Goal: Navigation & Orientation: Find specific page/section

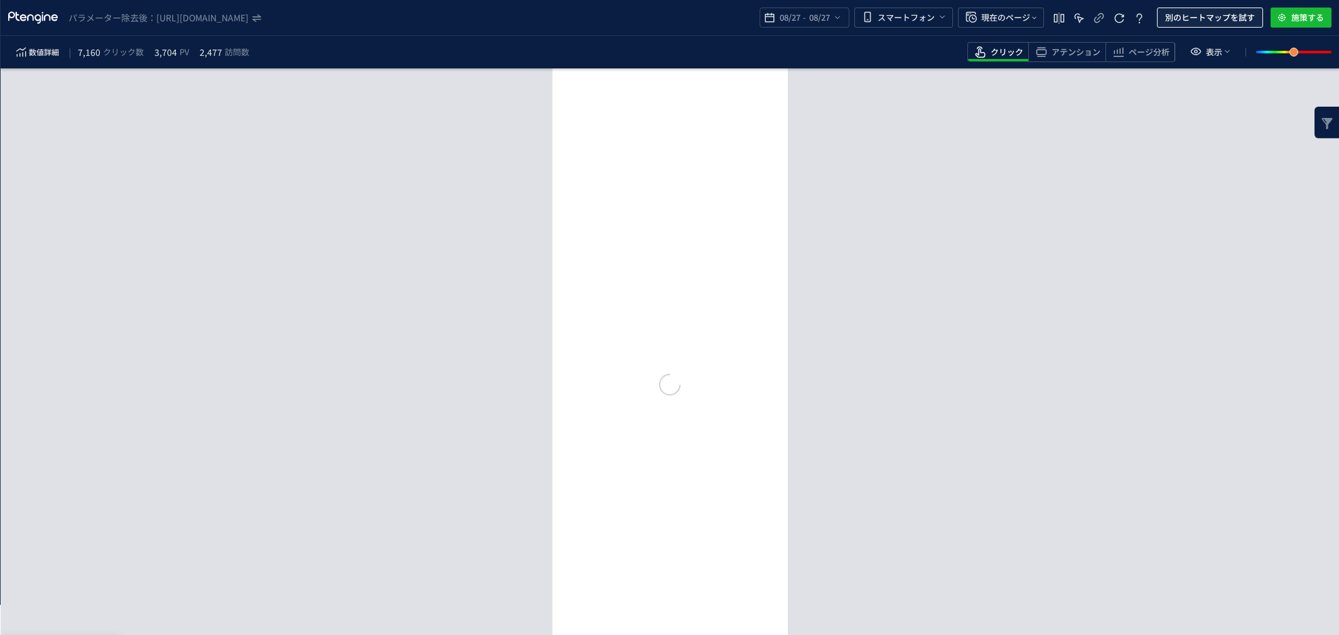
click at [1192, 17] on span "別のヒートマップを試す" at bounding box center [1210, 18] width 90 height 20
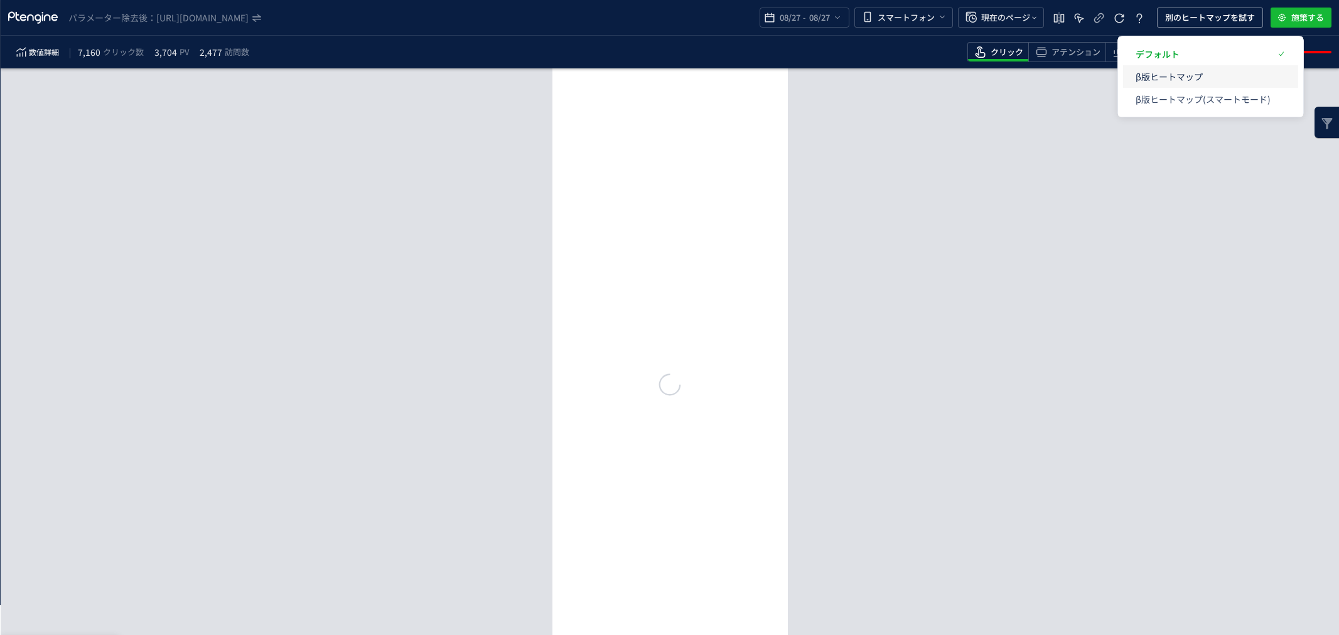
click at [1181, 72] on p "β版ヒートマップ" at bounding box center [1202, 76] width 135 height 23
